Goal: Task Accomplishment & Management: Use online tool/utility

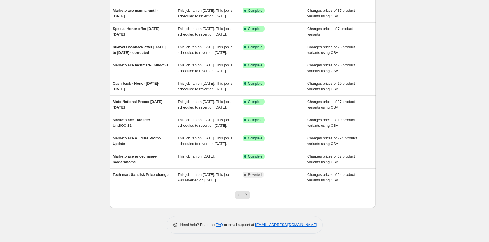
scroll to position [98, 0]
click at [247, 195] on icon "Next" at bounding box center [246, 195] width 6 height 6
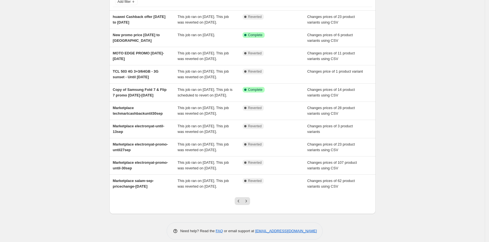
scroll to position [31, 0]
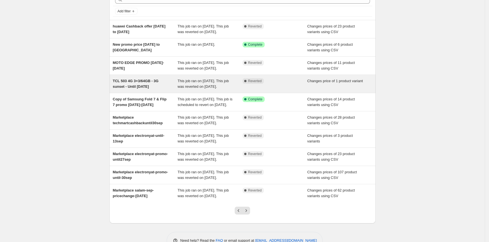
click at [164, 89] on div "TCL 503 4G 3+3/64GB - 3G sunset - Until 30th Sep" at bounding box center [145, 83] width 65 height 11
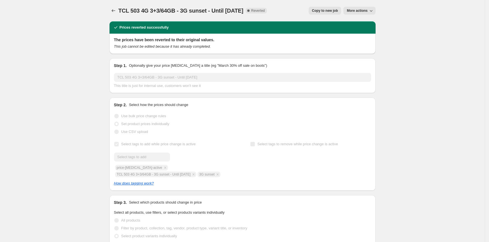
click at [354, 10] on span "More actions" at bounding box center [357, 10] width 21 height 4
click at [323, 10] on span "Copy to new job" at bounding box center [325, 10] width 26 height 4
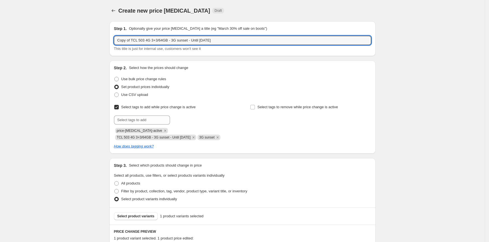
drag, startPoint x: 134, startPoint y: 41, endPoint x: 110, endPoint y: 40, distance: 24.4
click at [110, 40] on div "Step 1. Optionally give your price change job a title (eg "March 30% off sale o…" at bounding box center [240, 183] width 271 height 333
click at [196, 137] on icon "Remove TCL 503 4G 3+3/64GB - 3G sunset - Until 30th Sep" at bounding box center [193, 137] width 5 height 5
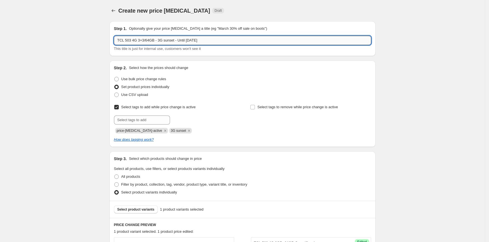
drag, startPoint x: 185, startPoint y: 39, endPoint x: 213, endPoint y: 40, distance: 28.9
click at [213, 39] on input "TCL 503 4G 3+3/64GB - 3G sunset - Until 30th Sep" at bounding box center [242, 40] width 257 height 9
paste input "30th Nov"
click at [191, 40] on input "TCL 503 4G 3+3/64GB - 3G sunset - Until 30th Sep" at bounding box center [242, 40] width 257 height 9
drag, startPoint x: 194, startPoint y: 40, endPoint x: 216, endPoint y: 40, distance: 22.1
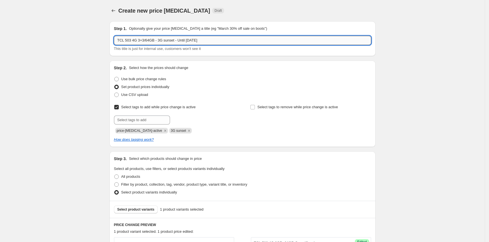
click at [216, 40] on input "TCL 503 4G 3+3/64GB - 3G sunset - Until 30th Sep" at bounding box center [242, 40] width 257 height 9
paste input "TCL 503 4G 3+3/64GB - 3G sunset - 30th Nov"
drag, startPoint x: 258, startPoint y: 40, endPoint x: 194, endPoint y: 39, distance: 64.4
click at [194, 39] on input "TCL 503 4G 3+3/64GB - 3G sunset - Until TCL 503 4G 3+3/64GB - 3G sunset - 30th …" at bounding box center [242, 40] width 257 height 9
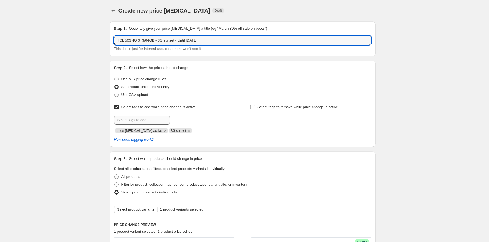
type input "TCL 503 4G 3+3/64GB - 3G sunset - Until [DATE]"
click at [135, 117] on input "text" at bounding box center [142, 119] width 56 height 9
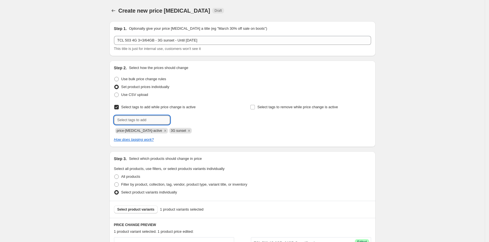
paste input "TCL 503 4G 3+3/64GB - 3G sunset - Until [DATE]"
type input "TCL 503 4G 3+3/64GB - 3G sunset - Until [DATE]"
click at [189, 117] on span "TCL 503 4G 3..." at bounding box center [194, 119] width 24 height 4
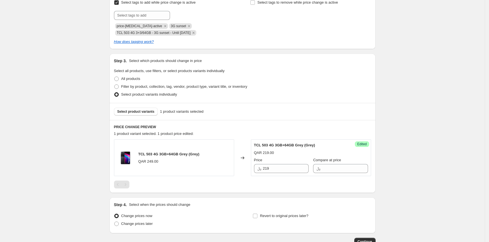
scroll to position [143, 0]
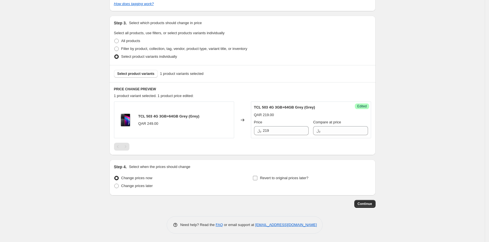
click at [261, 179] on label "Revert to original prices later?" at bounding box center [281, 178] width 56 height 8
click at [257, 179] on input "Revert to original prices later?" at bounding box center [255, 178] width 4 height 4
checkbox input "true"
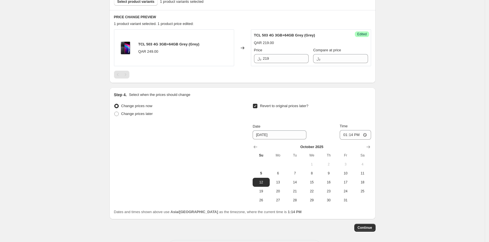
scroll to position [238, 0]
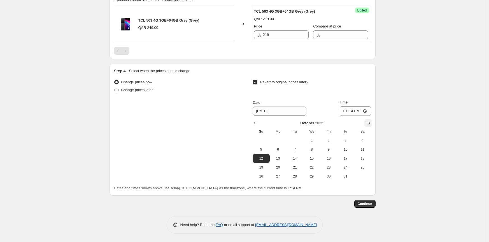
click at [368, 123] on icon "Show next month, November 2025" at bounding box center [369, 123] width 6 height 6
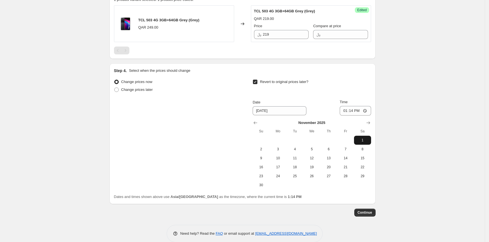
click at [362, 140] on span "1" at bounding box center [362, 140] width 12 height 4
click at [370, 126] on icon "Show next month, December 2025" at bounding box center [369, 123] width 6 height 6
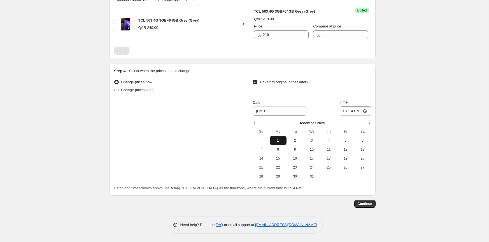
click at [280, 138] on span "1" at bounding box center [278, 140] width 12 height 4
type input "[DATE]"
click at [345, 110] on input "13:14" at bounding box center [355, 111] width 31 height 10
click at [359, 111] on input "12:00" at bounding box center [355, 111] width 31 height 10
type input "00:00"
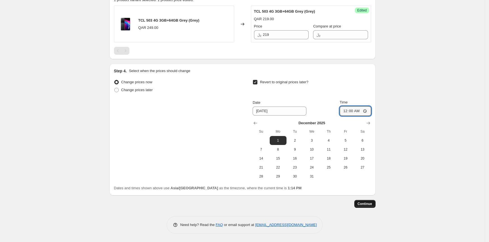
click at [366, 206] on button "Continue" at bounding box center [364, 204] width 21 height 8
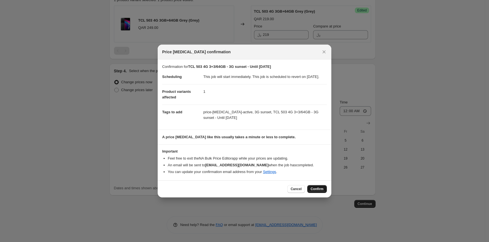
click at [317, 188] on button "Confirm" at bounding box center [317, 189] width 20 height 8
